Goal: Information Seeking & Learning: Learn about a topic

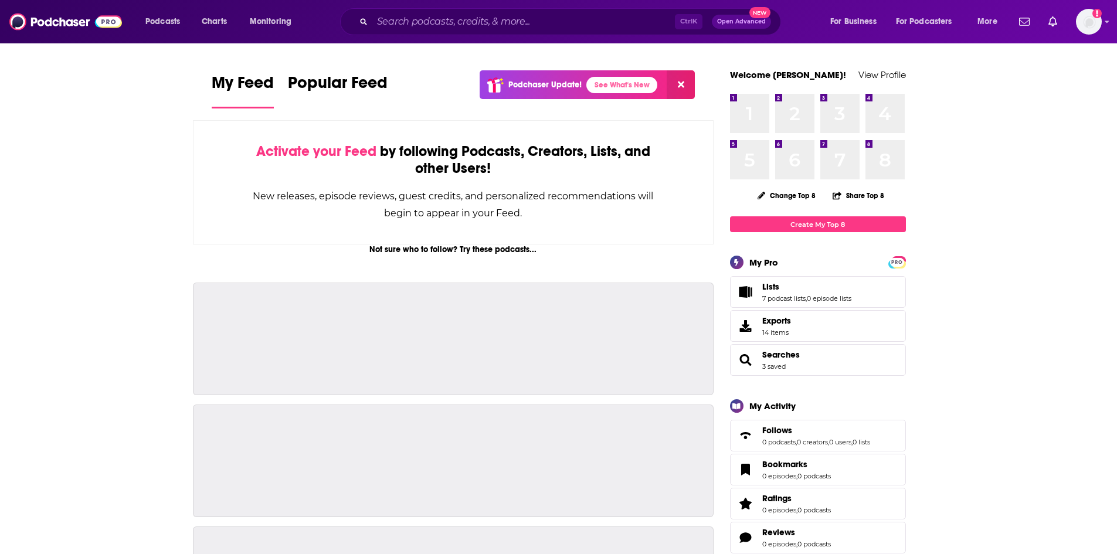
click at [371, 19] on div "Ctrl K Open Advanced New" at bounding box center [560, 21] width 441 height 27
click at [388, 22] on input "Search podcasts, credits, & more..." at bounding box center [523, 21] width 303 height 19
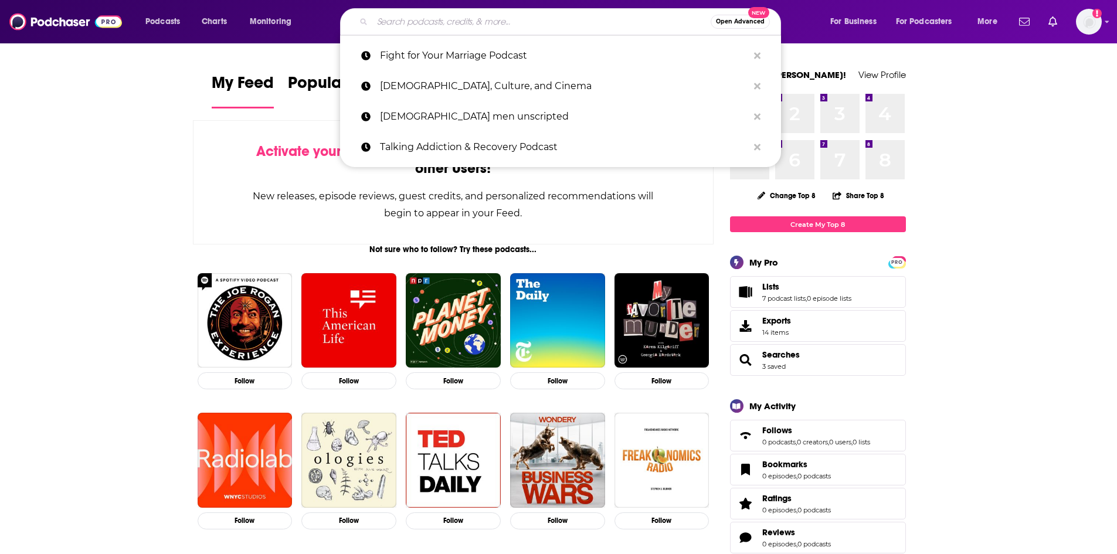
paste input "[PERSON_NAME]"
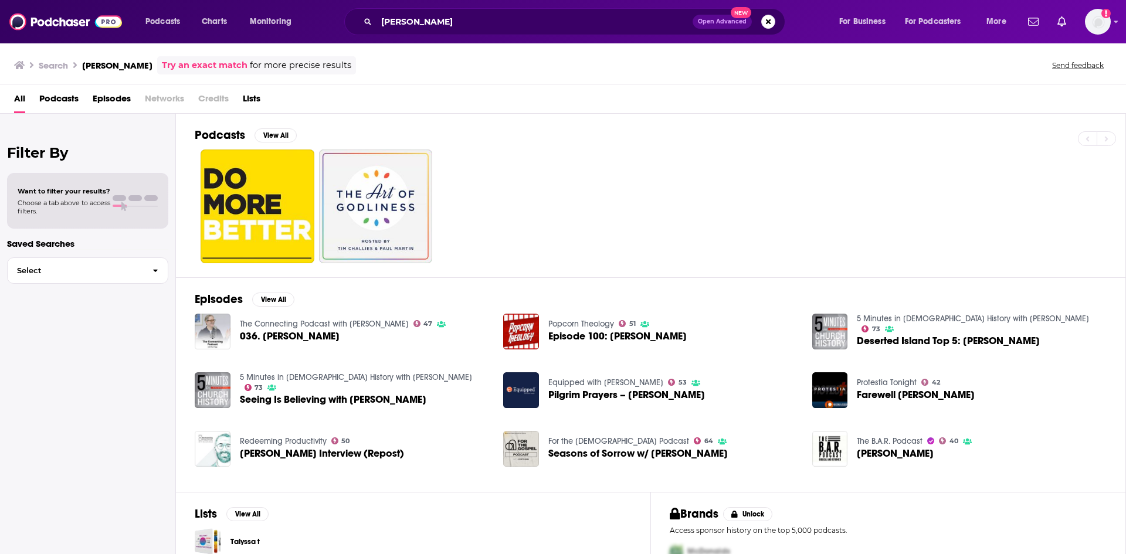
click at [458, 35] on div "Podcasts Charts Monitoring [PERSON_NAME] Open Advanced New For Business For Pod…" at bounding box center [563, 21] width 1126 height 43
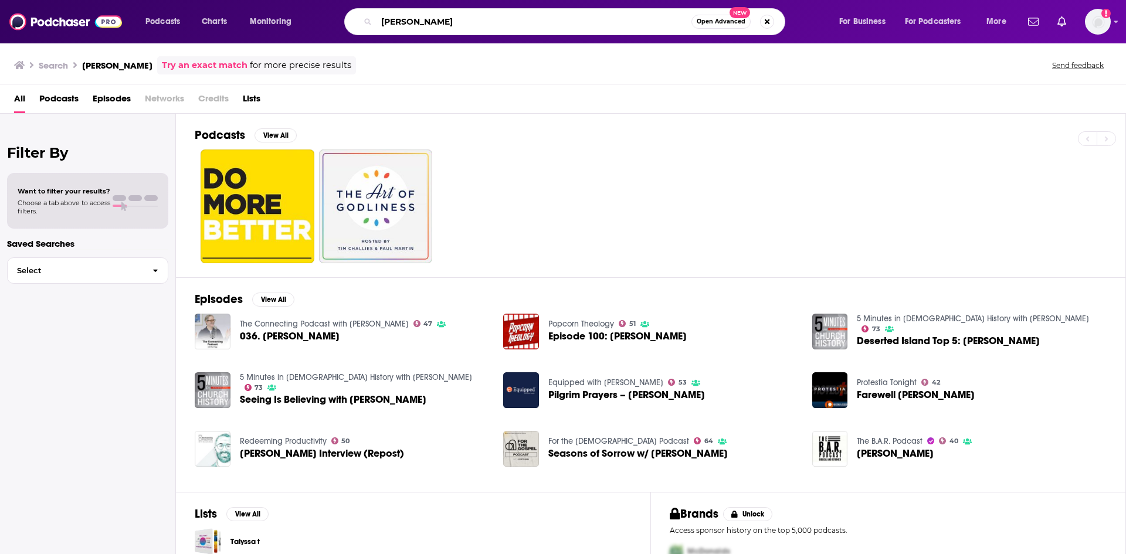
drag, startPoint x: 444, startPoint y: 28, endPoint x: 372, endPoint y: 48, distance: 74.1
click at [374, 46] on div "Podcasts Charts Monitoring [PERSON_NAME] Open Advanced New For Business For Pod…" at bounding box center [563, 277] width 1126 height 554
paste input "Core [DEMOGRAPHIC_DATA]"
type input "Core [DEMOGRAPHIC_DATA]"
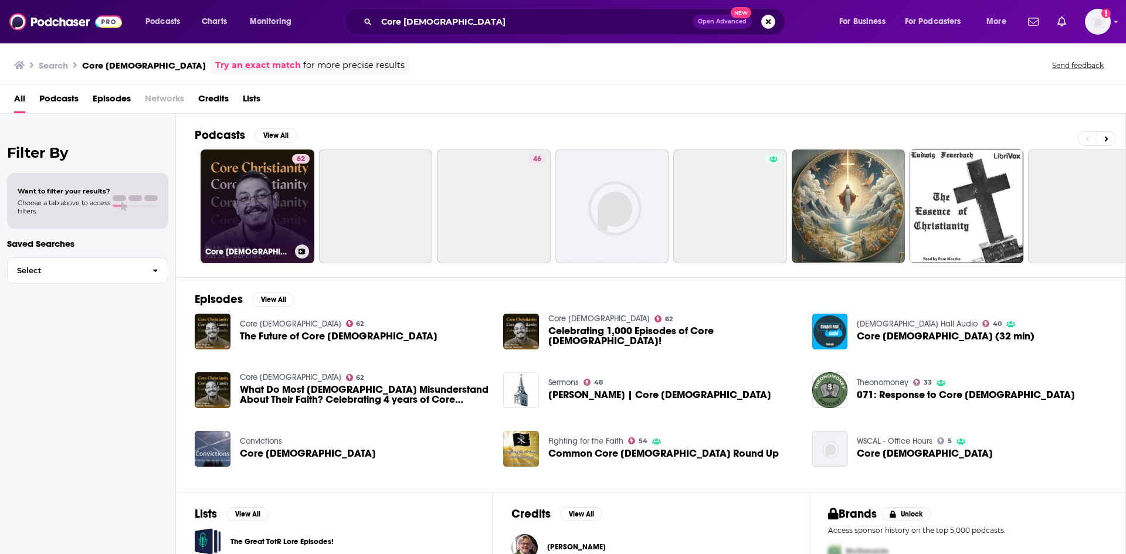
click at [261, 215] on link "62 Core [DEMOGRAPHIC_DATA]" at bounding box center [258, 207] width 114 height 114
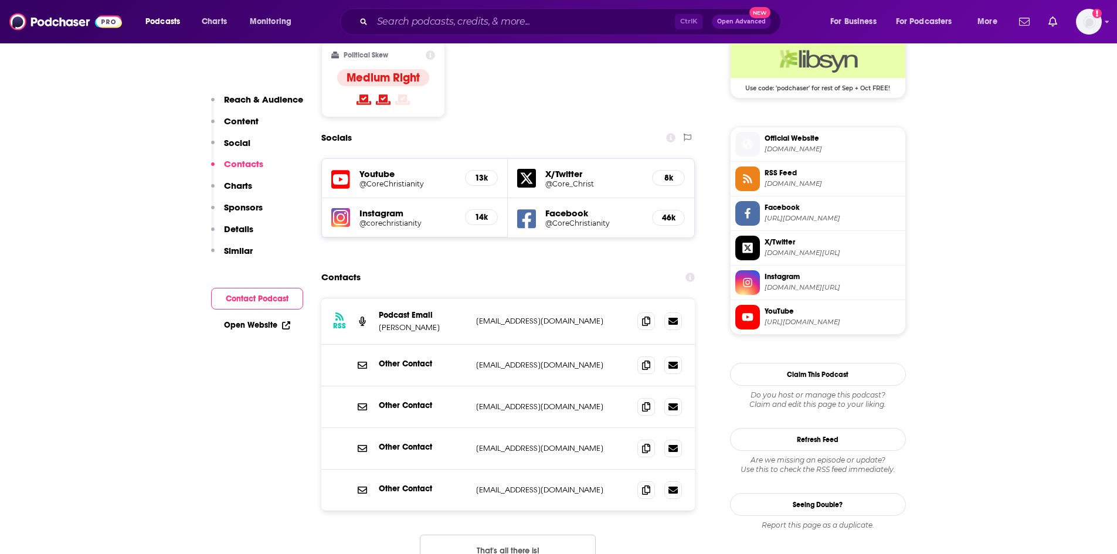
scroll to position [997, 0]
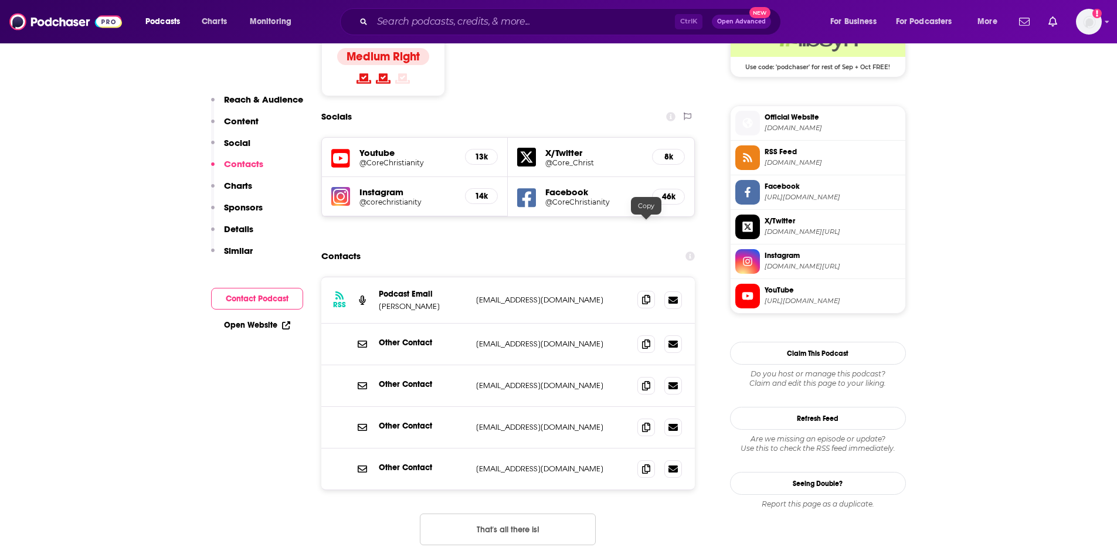
click at [645, 295] on icon at bounding box center [646, 299] width 8 height 9
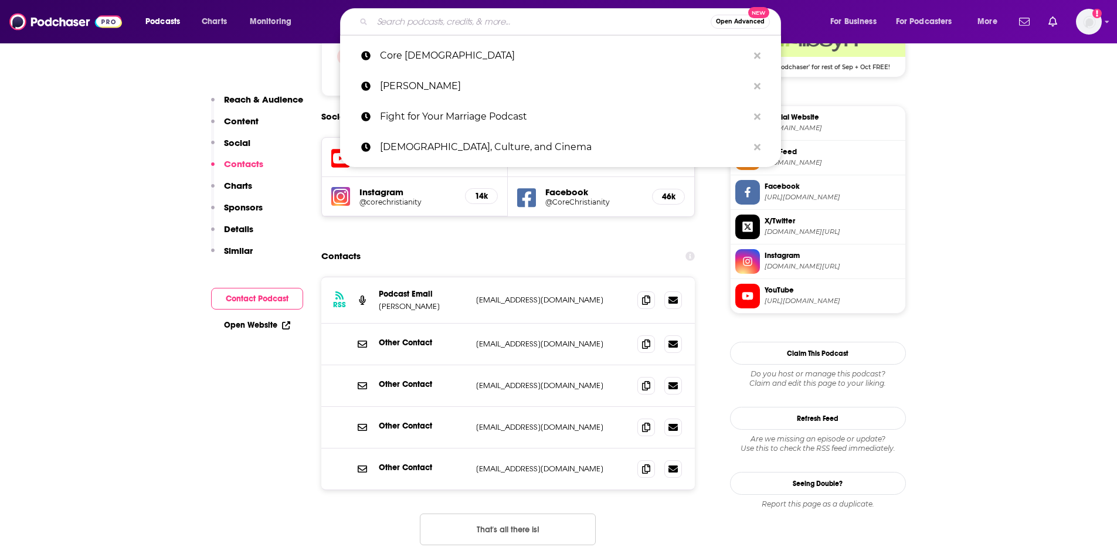
click at [376, 16] on input "Search podcasts, credits, & more..." at bounding box center [541, 21] width 338 height 19
paste input "[DEMOGRAPHIC_DATA]"
type input "[DEMOGRAPHIC_DATA]"
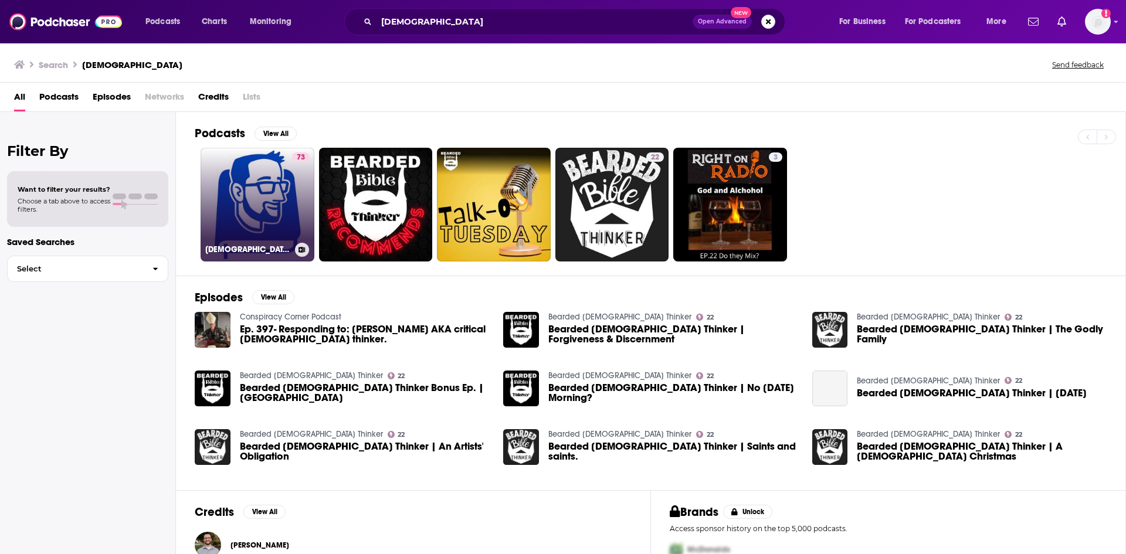
click at [243, 192] on link "73 [DEMOGRAPHIC_DATA]" at bounding box center [258, 205] width 114 height 114
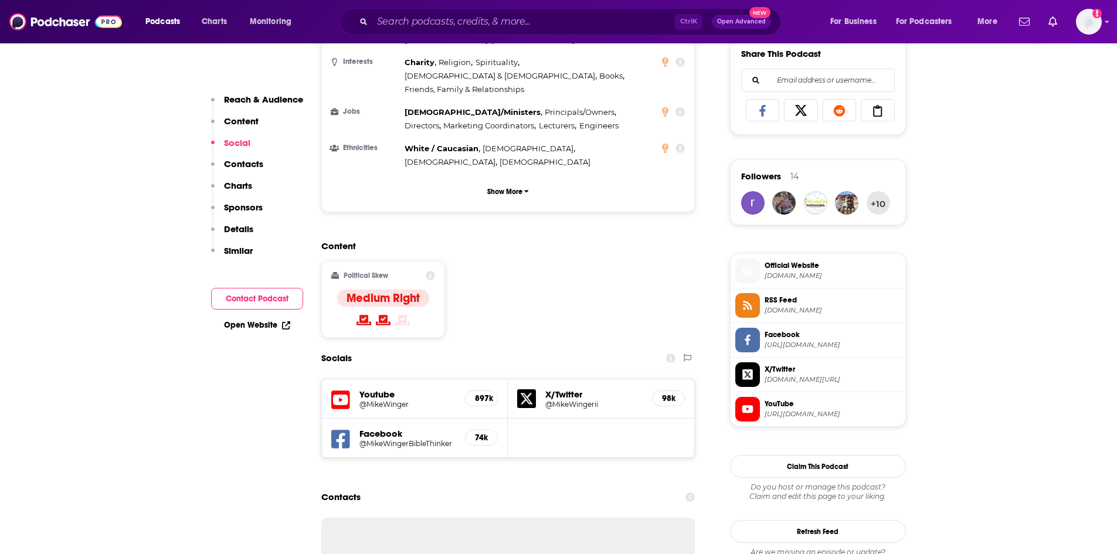
scroll to position [997, 0]
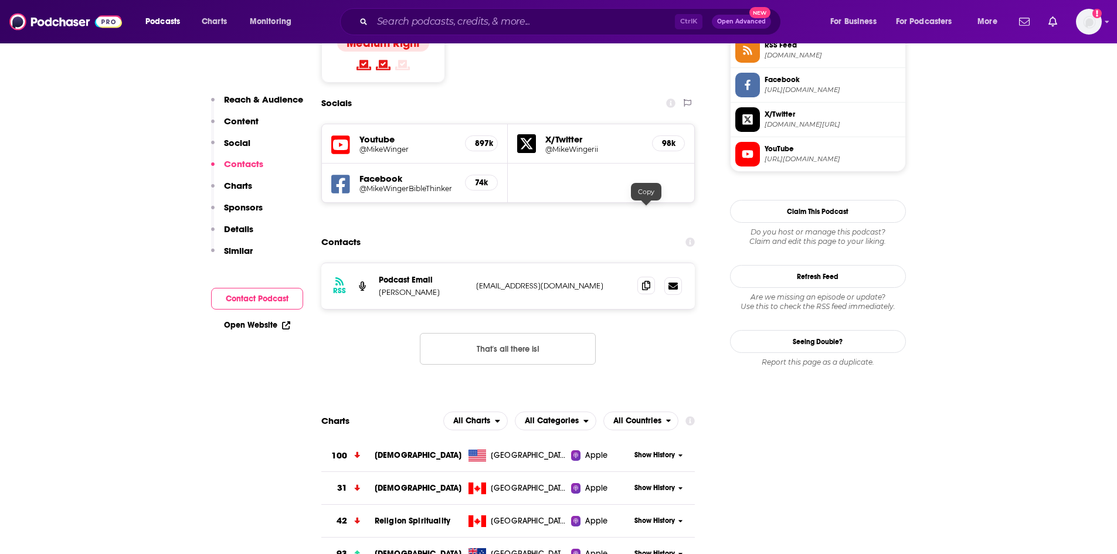
click at [644, 281] on icon at bounding box center [646, 285] width 8 height 9
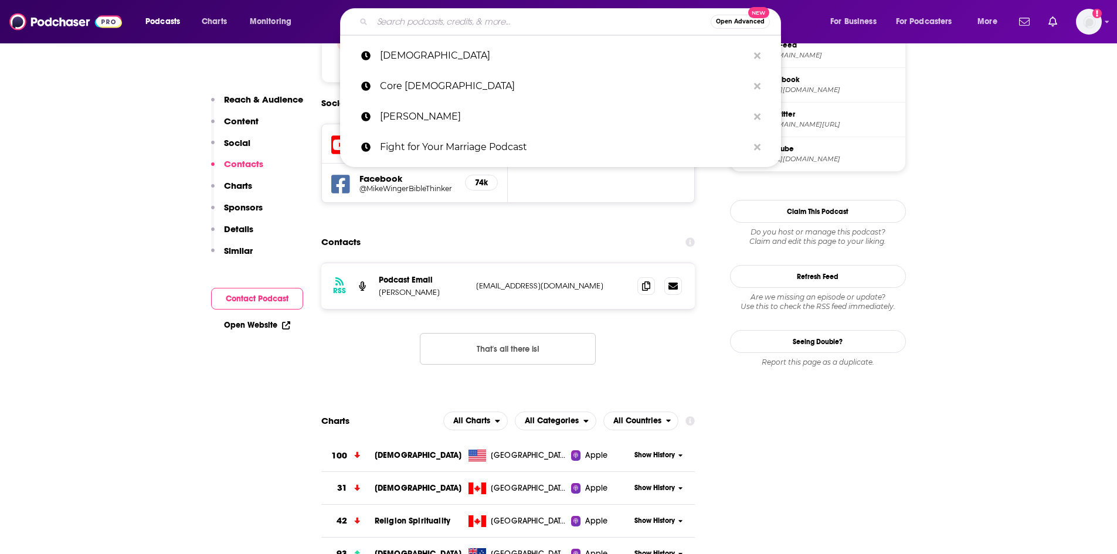
click at [399, 14] on input "Search podcasts, credits, & more..." at bounding box center [541, 21] width 338 height 19
paste input "The Ten Minute [DEMOGRAPHIC_DATA] Hour Podcast"
type input "The Ten Minute [DEMOGRAPHIC_DATA] Hour Podcast"
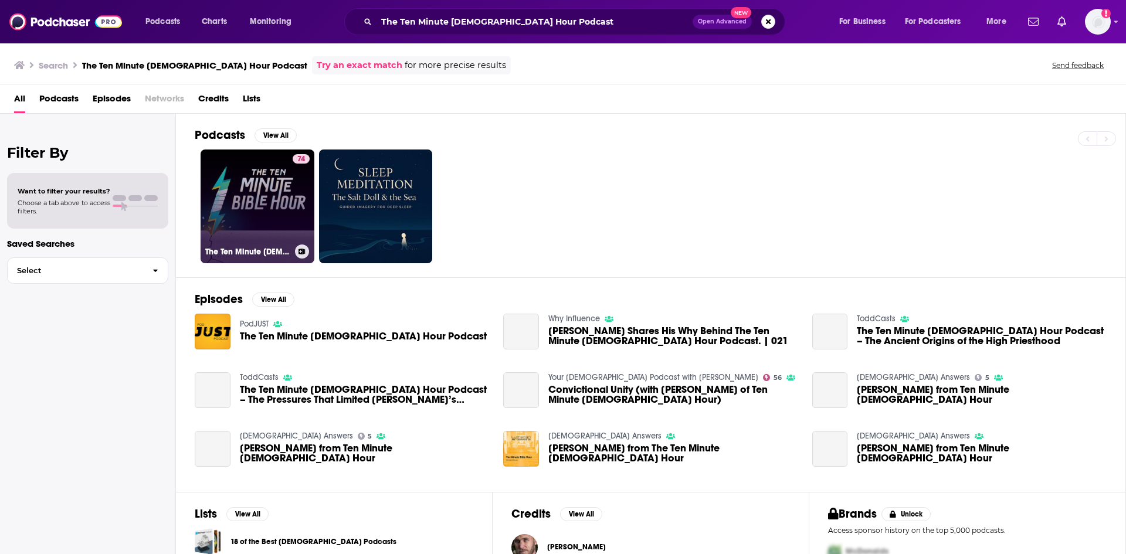
click at [259, 206] on link "74 The Ten Minute [DEMOGRAPHIC_DATA] Hour Podcast" at bounding box center [258, 207] width 114 height 114
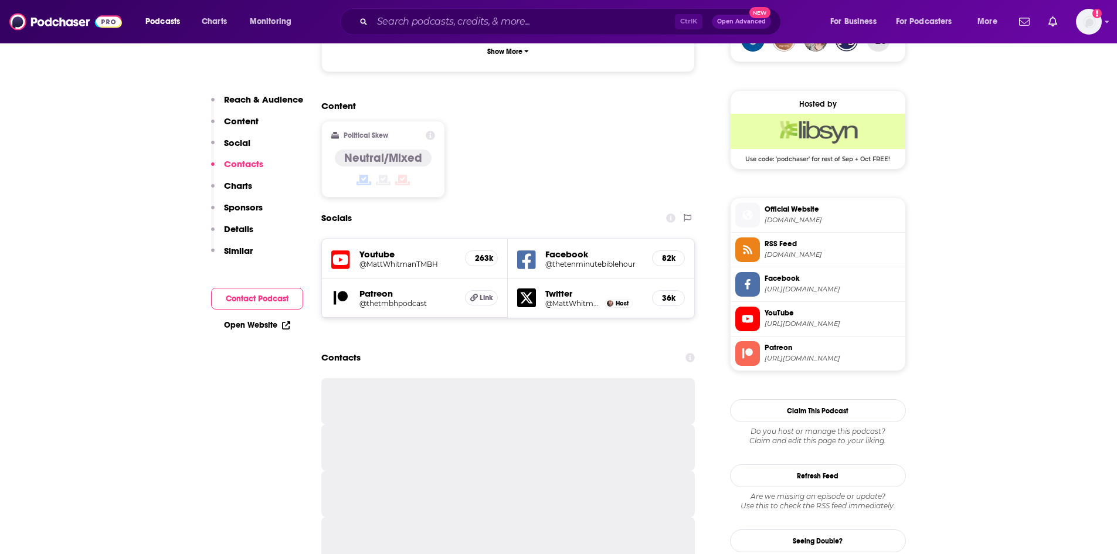
scroll to position [939, 0]
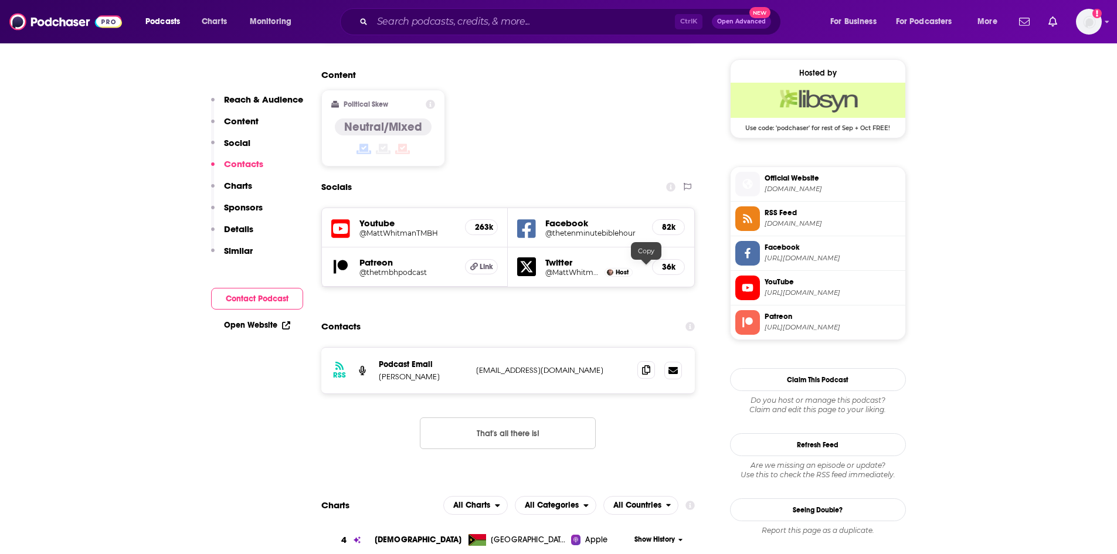
click at [647, 365] on icon at bounding box center [646, 369] width 8 height 9
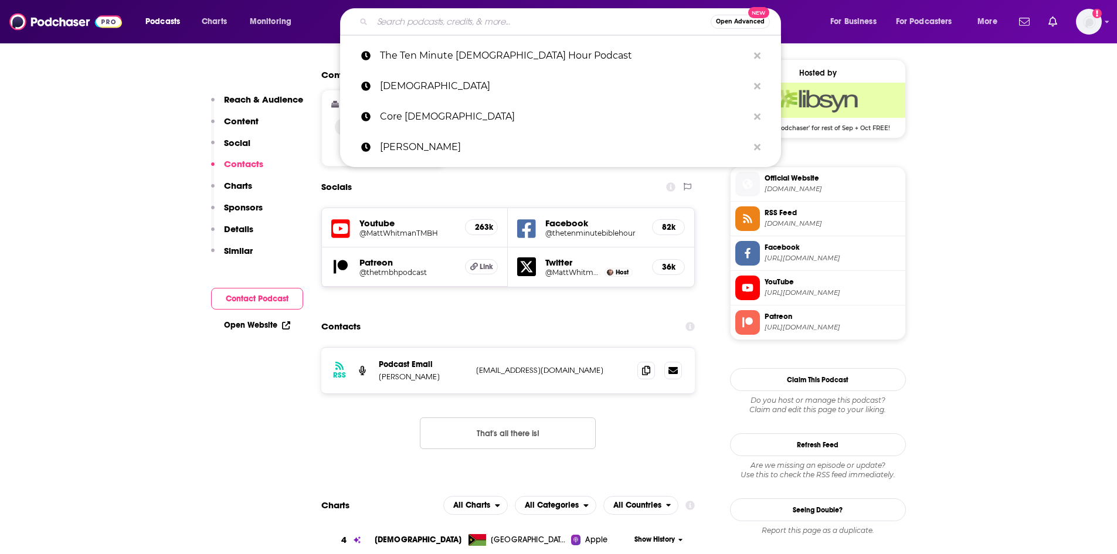
click at [400, 25] on input "Search podcasts, credits, & more..." at bounding box center [541, 21] width 338 height 19
paste input "[PERSON_NAME]"
type input "[PERSON_NAME]"
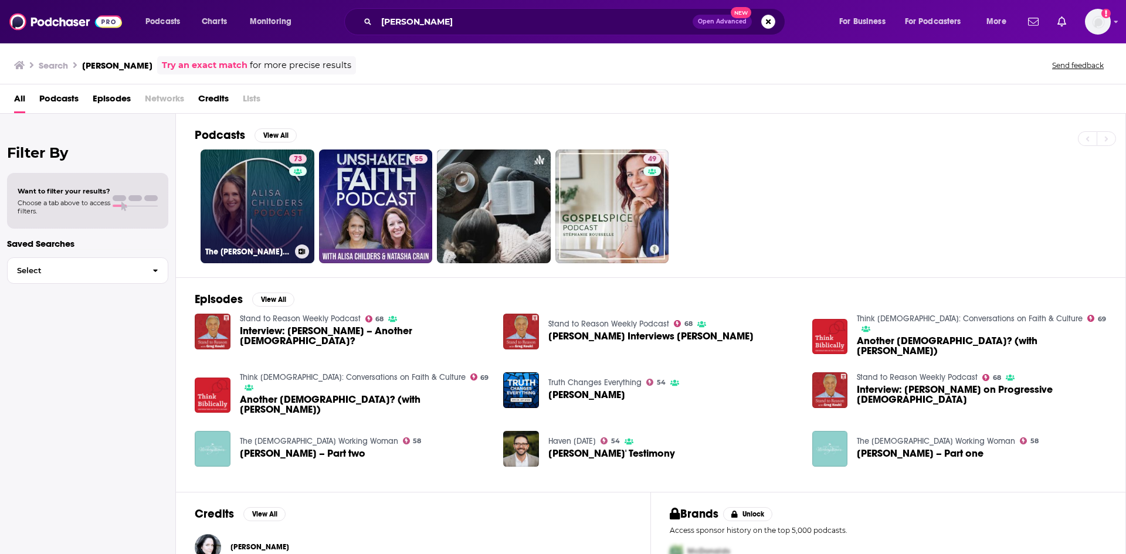
click at [262, 220] on link "73 The [PERSON_NAME] Podcast" at bounding box center [258, 207] width 114 height 114
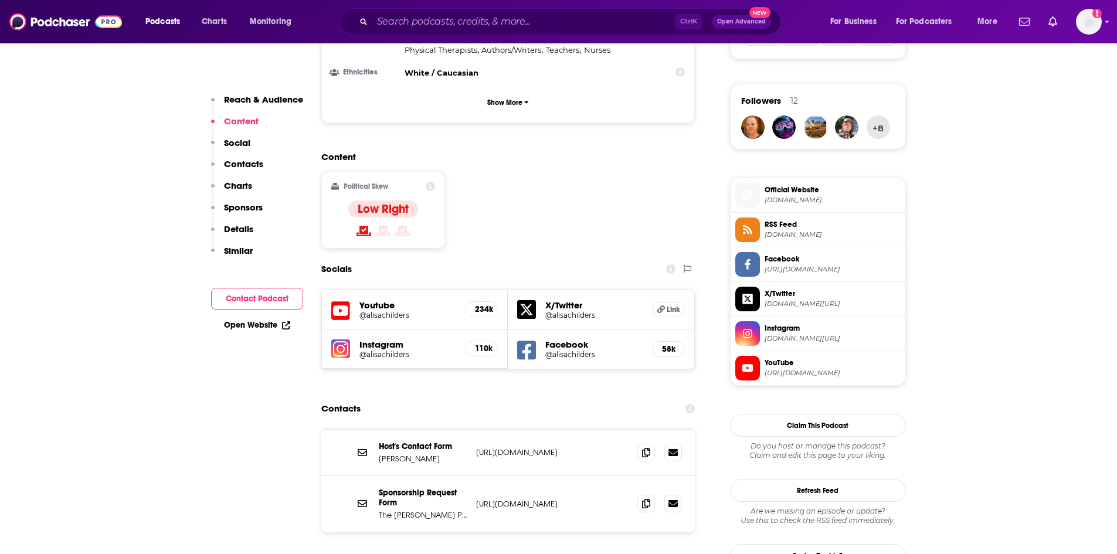
scroll to position [821, 0]
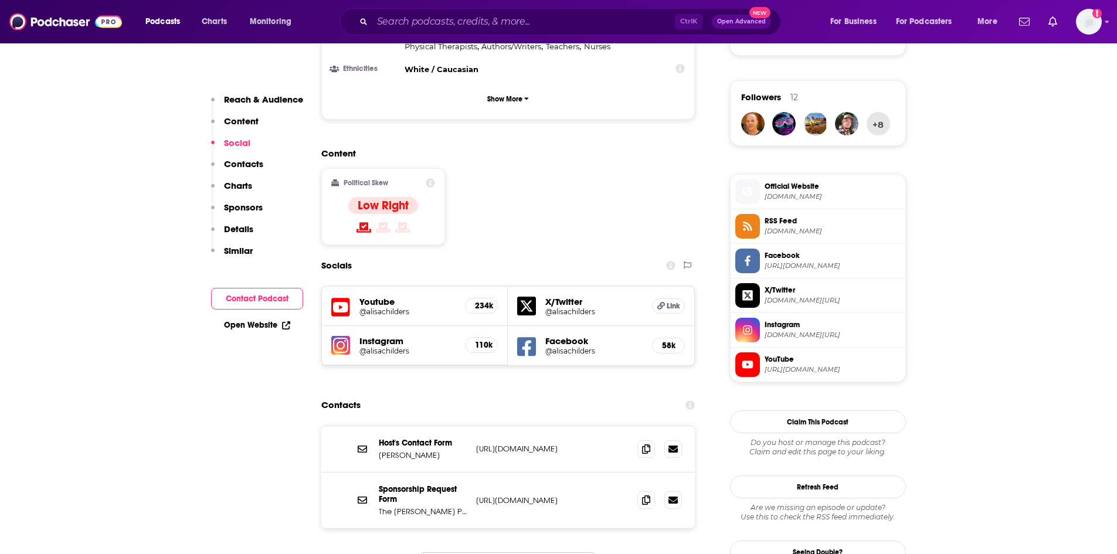
click at [409, 30] on div "Ctrl K Open Advanced New" at bounding box center [560, 21] width 441 height 27
click at [409, 29] on input "Search podcasts, credits, & more..." at bounding box center [523, 21] width 303 height 19
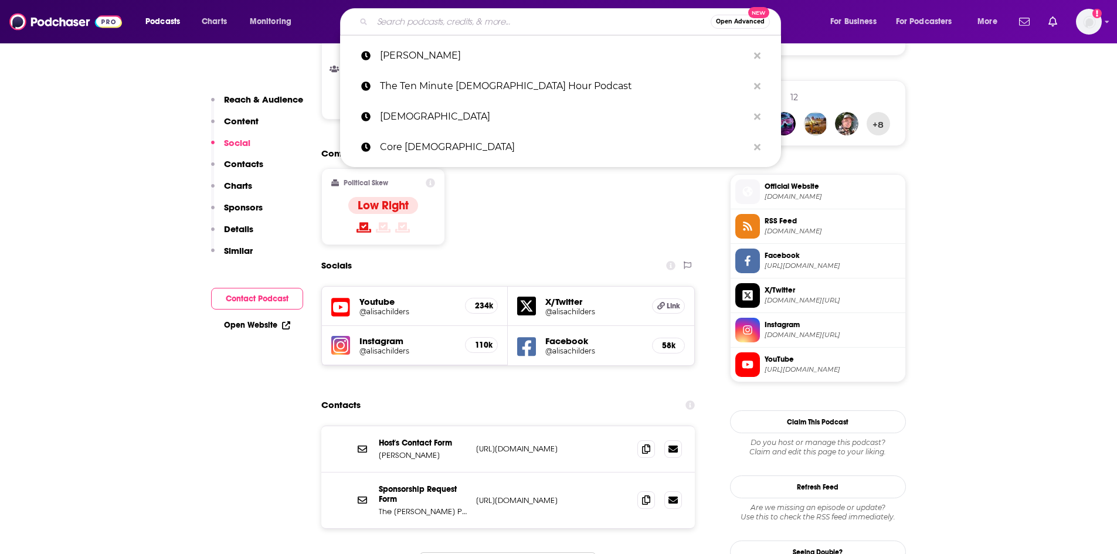
paste input "Through the [DEMOGRAPHIC_DATA] with [PERSON_NAME]"
type input "Through the [DEMOGRAPHIC_DATA] with [PERSON_NAME]"
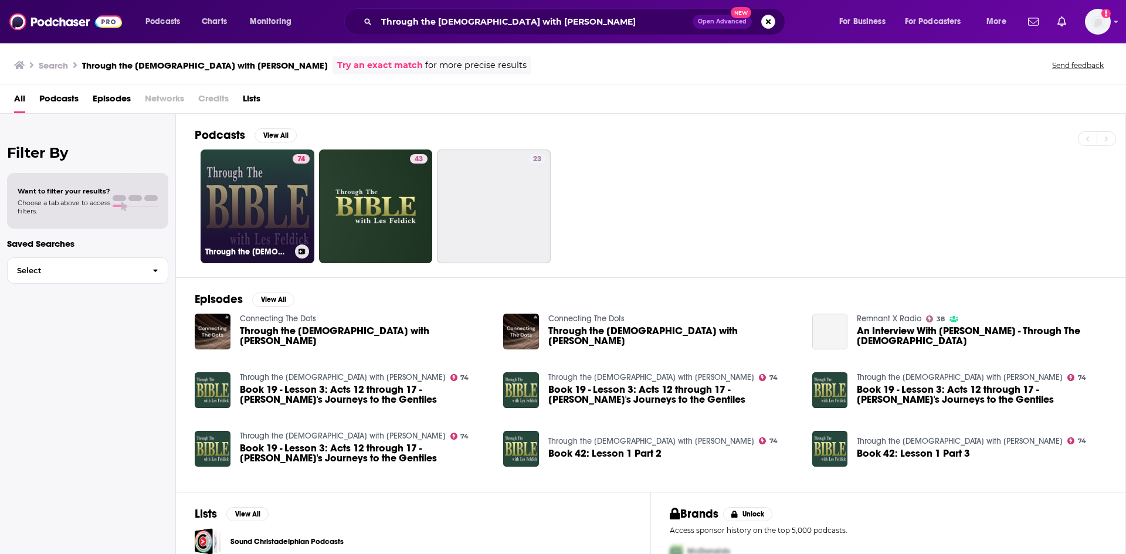
click at [239, 218] on link "74 Through the [DEMOGRAPHIC_DATA] with [PERSON_NAME]" at bounding box center [258, 207] width 114 height 114
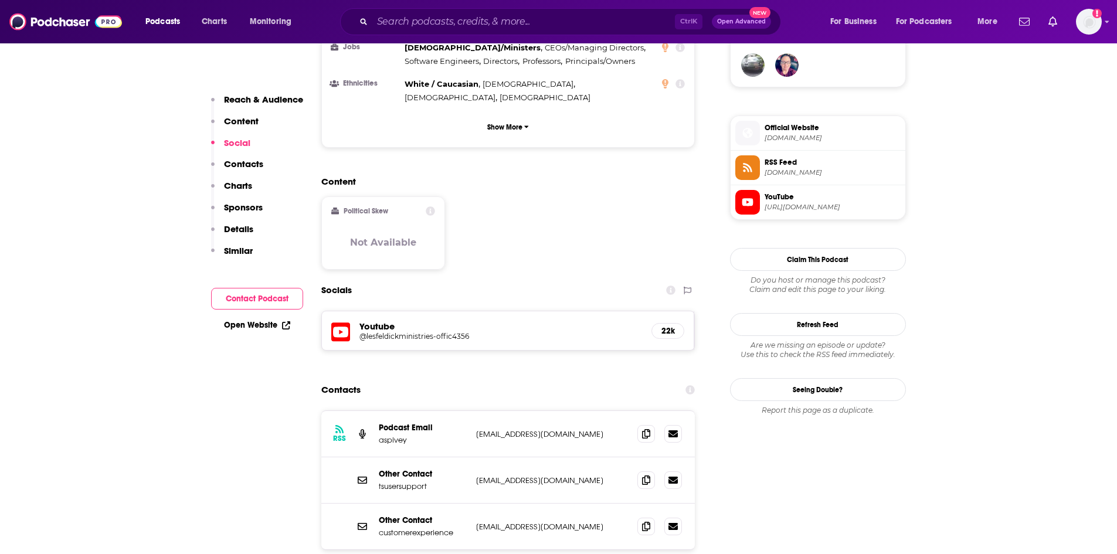
scroll to position [939, 0]
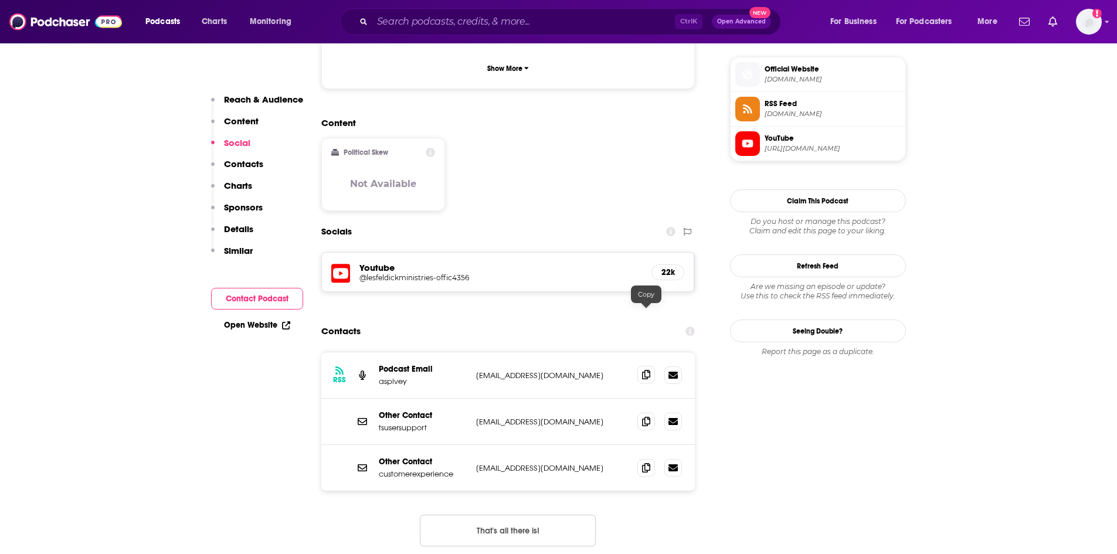
click at [649, 370] on icon at bounding box center [646, 374] width 8 height 9
click at [408, 28] on input "Search podcasts, credits, & more..." at bounding box center [523, 21] width 303 height 19
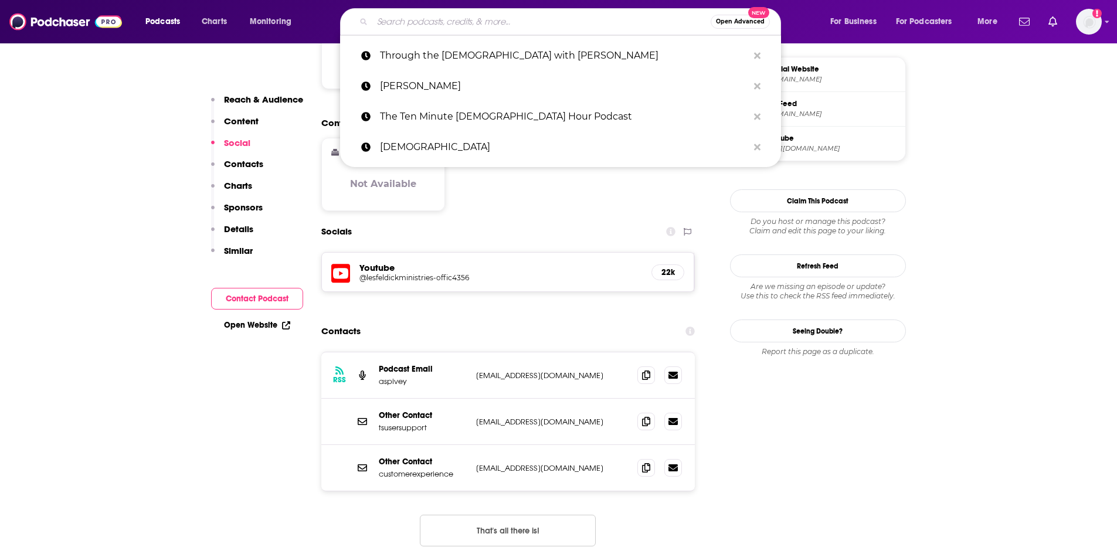
paste input "[PERSON_NAME]"
type input "[PERSON_NAME]"
